Goal: Find specific page/section: Find specific page/section

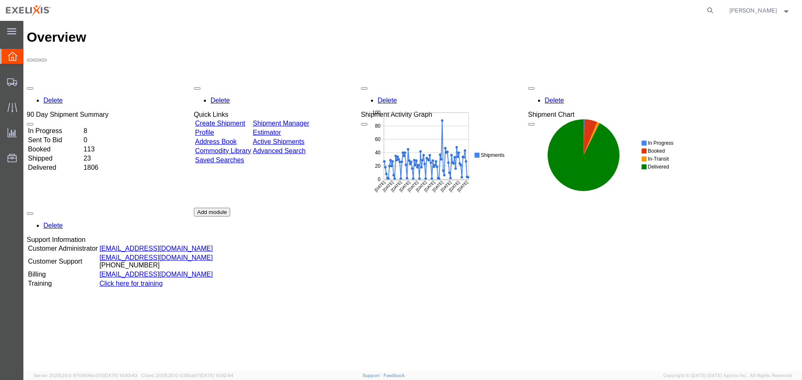
click at [244, 157] on link "Saved Searches" at bounding box center [219, 160] width 49 height 7
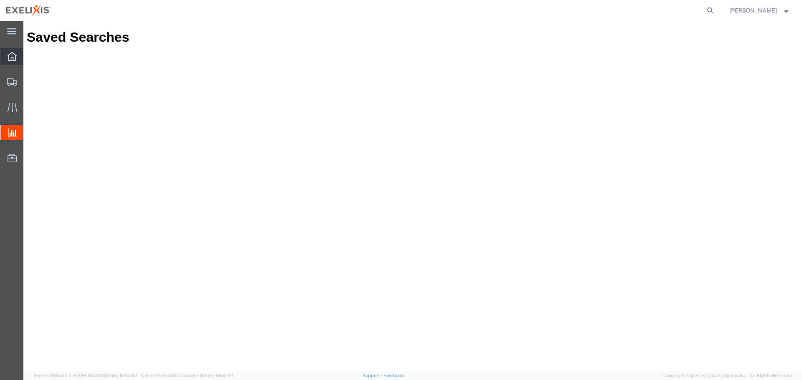
click at [11, 59] on icon at bounding box center [12, 56] width 9 height 9
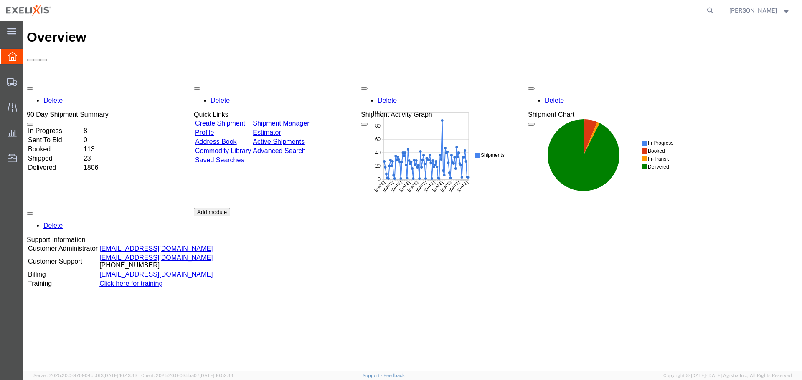
click at [226, 138] on link "Address Book" at bounding box center [216, 141] width 42 height 7
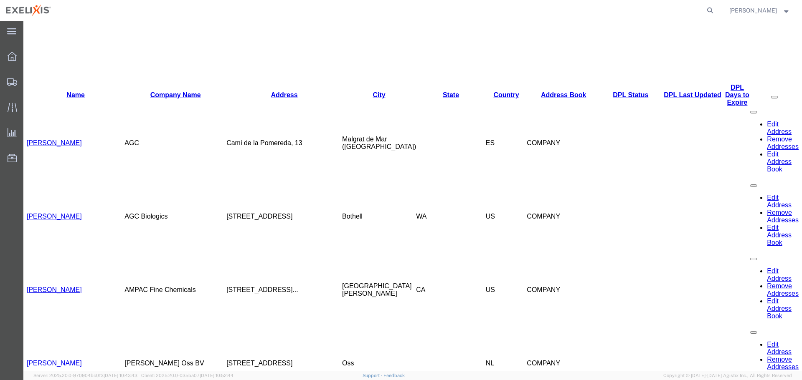
scroll to position [334, 0]
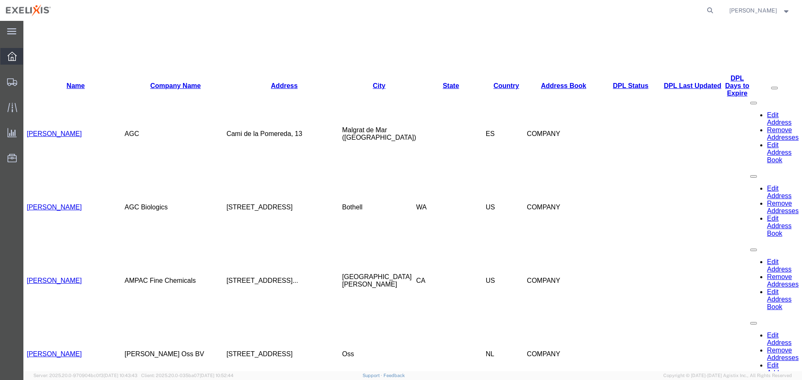
click at [15, 48] on div at bounding box center [11, 56] width 23 height 17
